Goal: Task Accomplishment & Management: Manage account settings

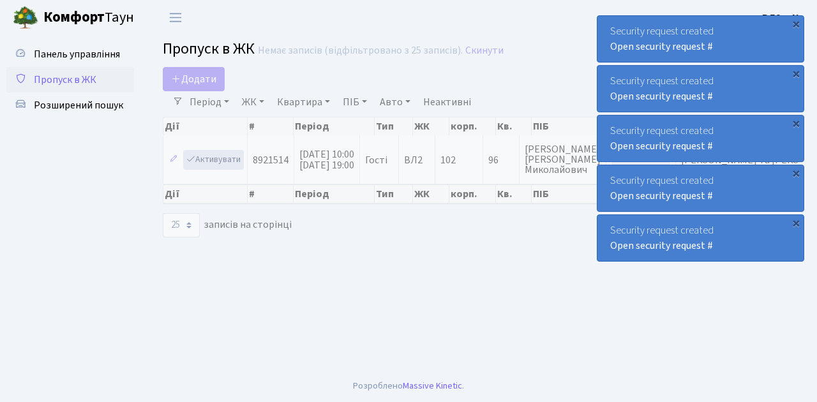
select select "25"
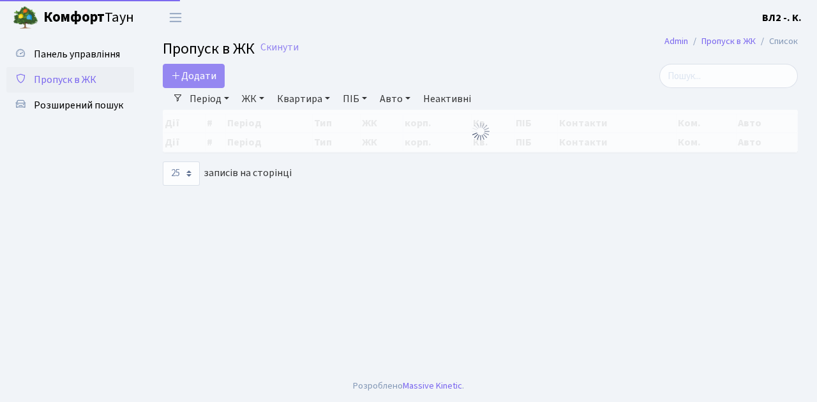
select select "25"
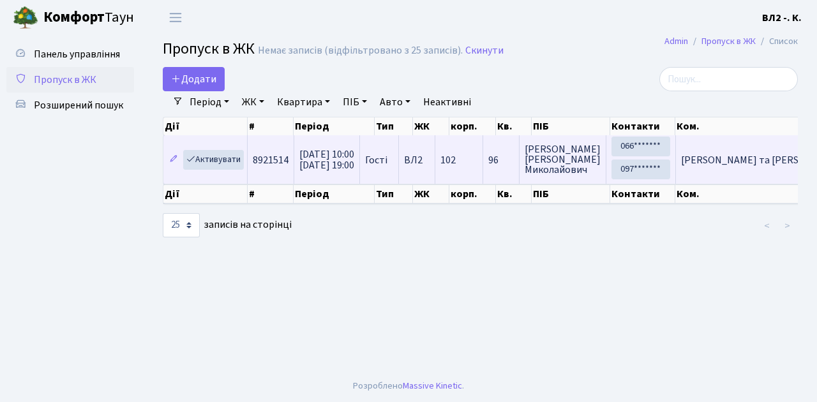
click at [483, 175] on td "102" at bounding box center [459, 159] width 48 height 49
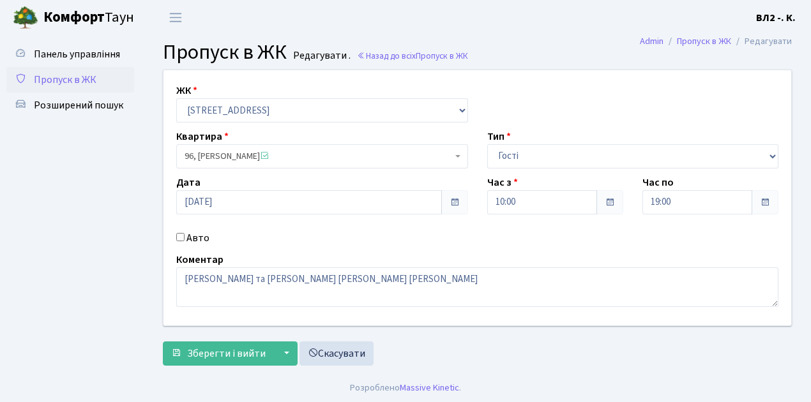
click at [93, 78] on span "Пропуск в ЖК" at bounding box center [65, 80] width 63 height 14
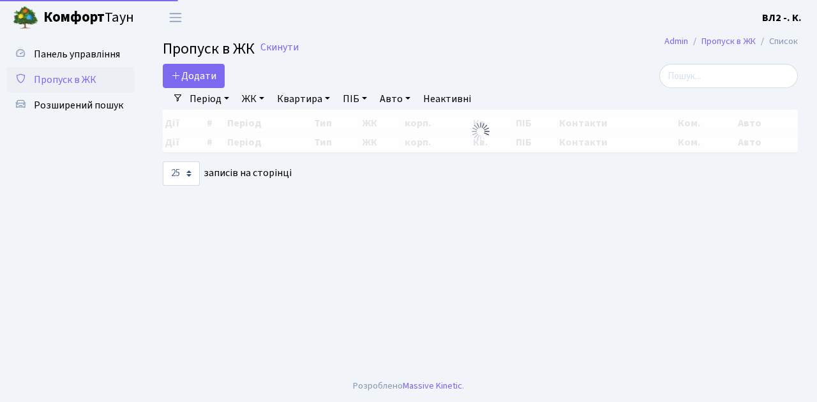
select select "25"
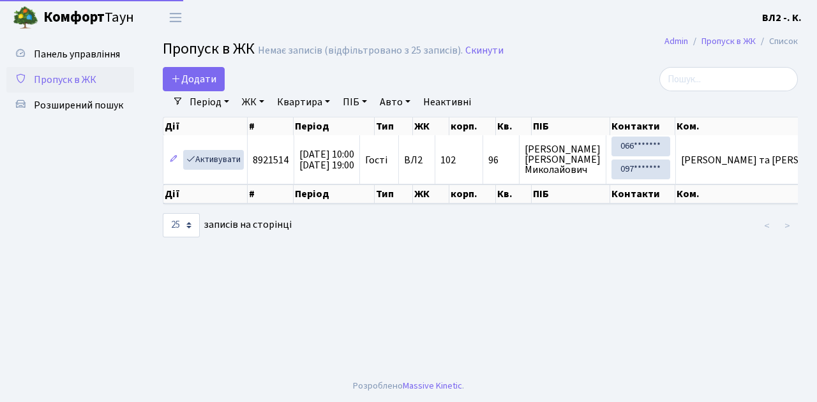
select select "25"
